Goal: Task Accomplishment & Management: Manage account settings

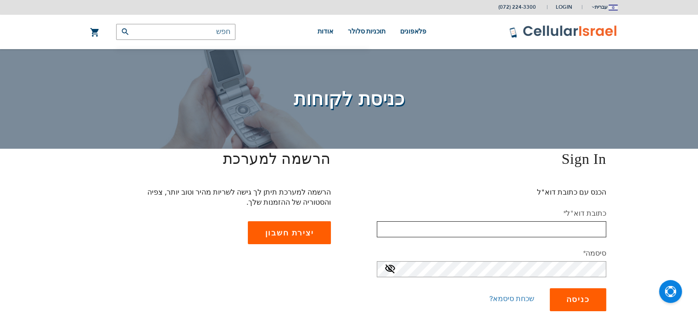
type input "[EMAIL_ADDRESS][DOMAIN_NAME]"
click at [577, 299] on span "כניסה" at bounding box center [577, 299] width 23 height 9
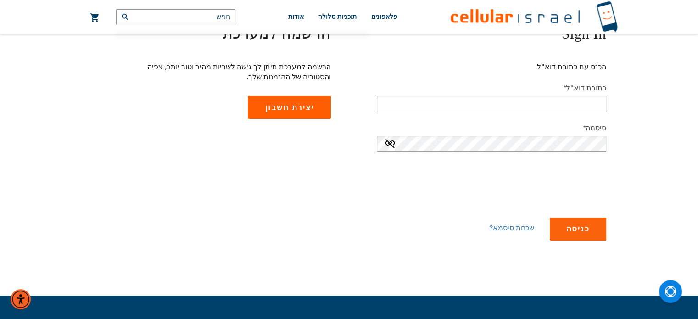
scroll to position [154, 0]
checkbox input "true"
type input "[EMAIL_ADDRESS][DOMAIN_NAME]"
click at [579, 226] on span "כניסה" at bounding box center [577, 228] width 23 height 9
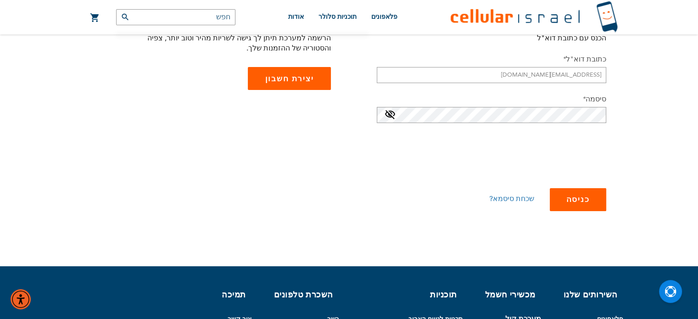
scroll to position [125, 0]
